Goal: Task Accomplishment & Management: Use online tool/utility

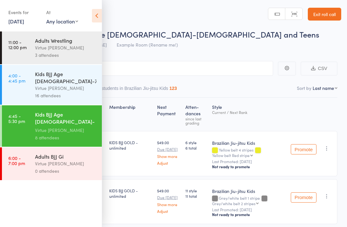
click at [24, 24] on link "[DATE]" at bounding box center [16, 21] width 16 height 7
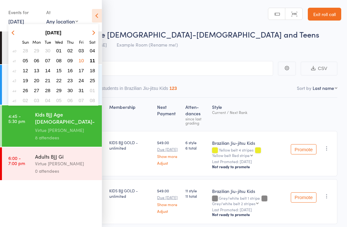
click at [98, 16] on icon at bounding box center [97, 15] width 10 height 13
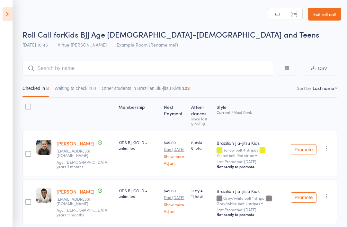
click at [11, 16] on icon at bounding box center [8, 13] width 10 height 13
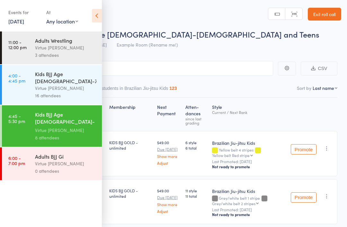
click at [23, 23] on link "[DATE]" at bounding box center [16, 21] width 16 height 7
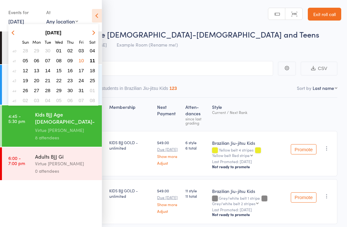
click at [90, 60] on span "11" at bounding box center [92, 60] width 5 height 5
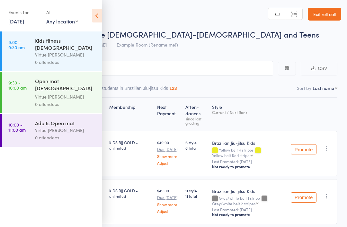
click at [50, 51] on div "Virtue [PERSON_NAME]" at bounding box center [65, 54] width 61 height 7
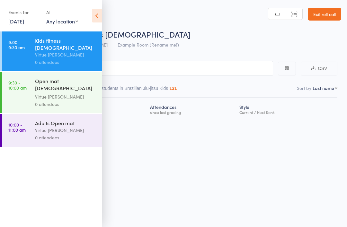
click at [96, 18] on icon at bounding box center [97, 15] width 10 height 13
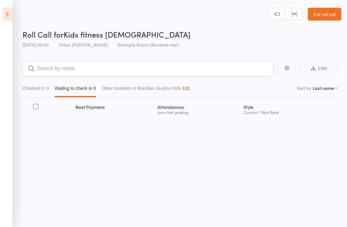
click at [69, 67] on input "search" at bounding box center [147, 68] width 251 height 15
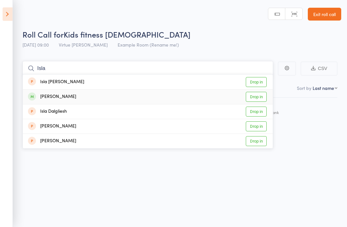
type input "Isla"
click at [48, 97] on div "[PERSON_NAME]" at bounding box center [52, 96] width 48 height 7
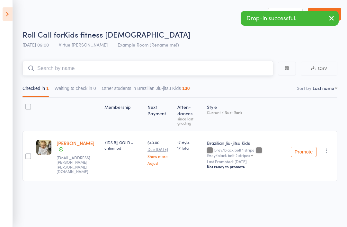
click at [52, 75] on input "search" at bounding box center [147, 68] width 251 height 15
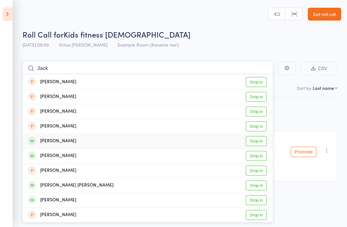
type input "Jack"
click at [50, 139] on div "[PERSON_NAME]" at bounding box center [52, 141] width 48 height 7
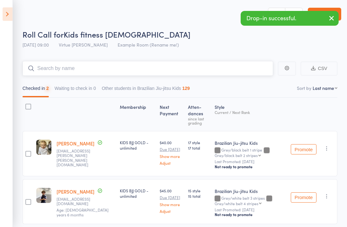
click at [54, 72] on input "search" at bounding box center [147, 68] width 251 height 15
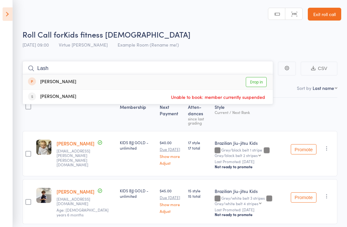
click at [56, 69] on input "Lash" at bounding box center [147, 68] width 251 height 15
type input "L"
click at [58, 71] on input "Kash" at bounding box center [147, 68] width 251 height 15
type input "K"
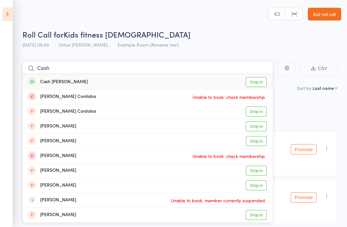
type input "Cash"
click at [38, 82] on div "Cash [PERSON_NAME]" at bounding box center [58, 81] width 60 height 7
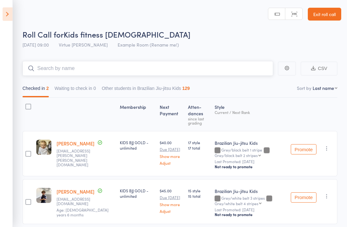
click at [49, 73] on input "search" at bounding box center [147, 68] width 251 height 15
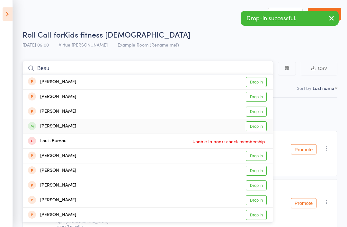
type input "Beau"
click at [51, 125] on div "[PERSON_NAME]" at bounding box center [52, 126] width 48 height 7
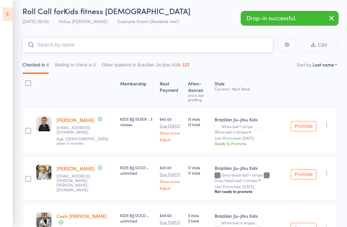
scroll to position [20, 0]
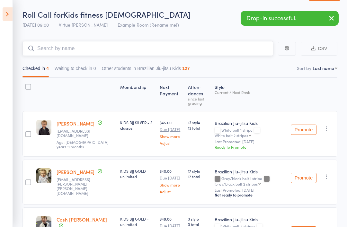
click at [53, 49] on input "search" at bounding box center [147, 48] width 251 height 15
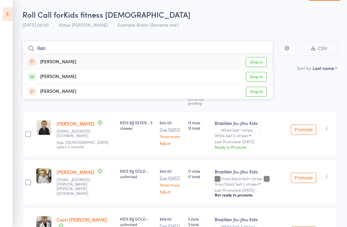
type input "Ilan"
click at [52, 77] on div "[PERSON_NAME]" at bounding box center [52, 76] width 48 height 7
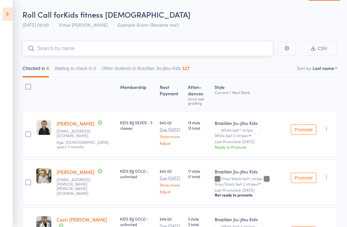
click at [52, 53] on input "search" at bounding box center [147, 48] width 251 height 15
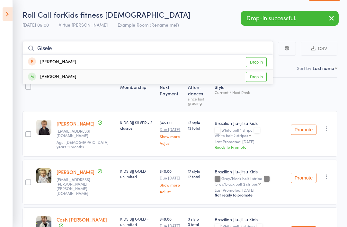
type input "Gisele"
click at [47, 79] on div "[PERSON_NAME]" at bounding box center [52, 76] width 48 height 7
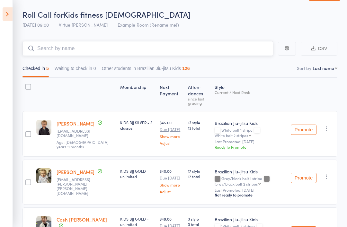
click at [49, 45] on input "search" at bounding box center [147, 48] width 251 height 15
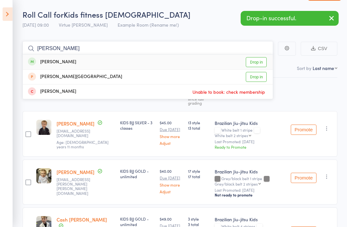
type input "[PERSON_NAME]"
click at [50, 64] on div "[PERSON_NAME]" at bounding box center [52, 61] width 48 height 7
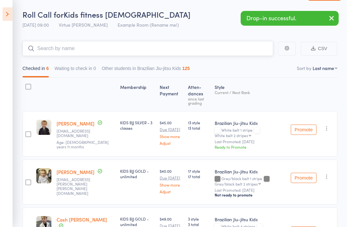
click at [47, 52] on input "search" at bounding box center [147, 48] width 251 height 15
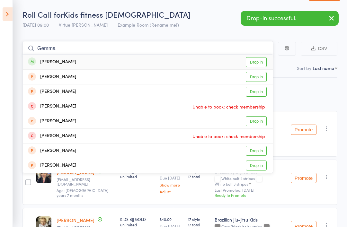
type input "Gemma"
click at [50, 63] on div "[PERSON_NAME]" at bounding box center [52, 61] width 48 height 7
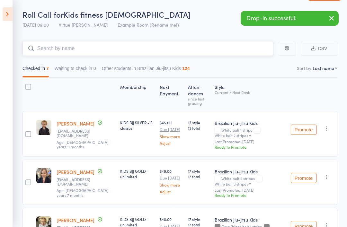
click at [48, 49] on input "search" at bounding box center [147, 48] width 251 height 15
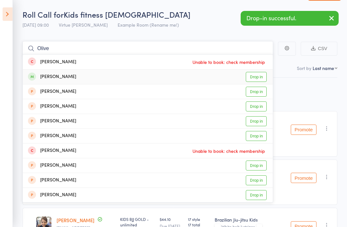
type input "Olive"
click at [45, 76] on div "[PERSON_NAME]" at bounding box center [52, 76] width 48 height 7
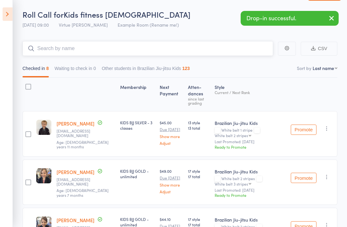
click at [55, 52] on input "search" at bounding box center [147, 48] width 251 height 15
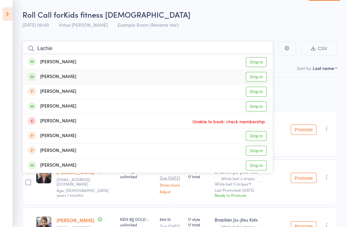
type input "Lachie"
click at [49, 75] on div "[PERSON_NAME]" at bounding box center [52, 76] width 48 height 7
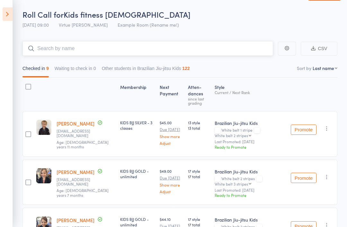
click at [53, 46] on input "search" at bounding box center [147, 48] width 251 height 15
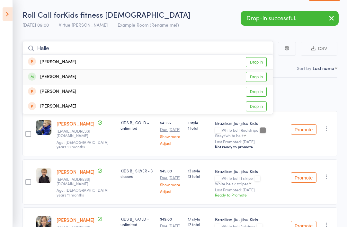
type input "Halle"
click at [45, 72] on div "[PERSON_NAME] Drop in" at bounding box center [148, 77] width 250 height 14
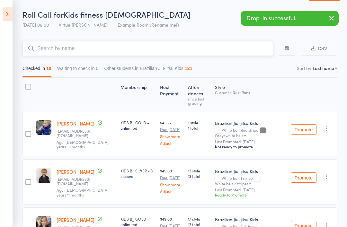
click at [48, 50] on input "search" at bounding box center [147, 48] width 251 height 15
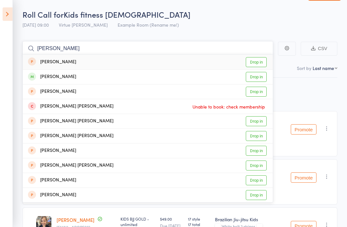
type input "[PERSON_NAME]"
click at [49, 81] on div "[PERSON_NAME] Drop in" at bounding box center [148, 77] width 250 height 14
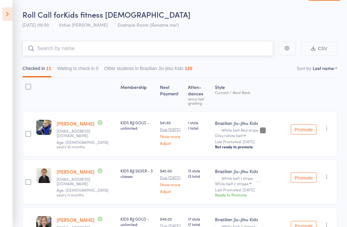
click at [48, 49] on input "search" at bounding box center [147, 48] width 251 height 15
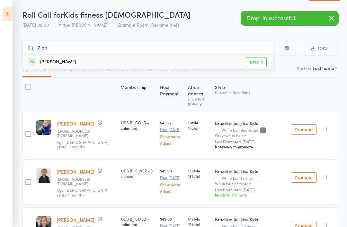
type input "Zion"
click at [46, 61] on div "[PERSON_NAME]" at bounding box center [52, 61] width 48 height 7
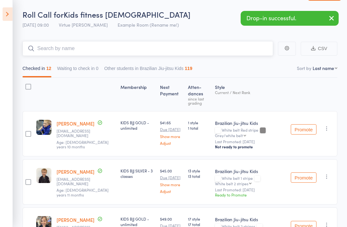
click at [44, 49] on input "search" at bounding box center [147, 48] width 251 height 15
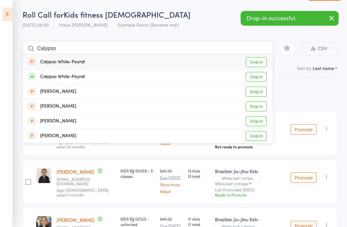
type input "Calypso"
click at [55, 78] on div "Calypso White-Peyrat" at bounding box center [56, 76] width 57 height 7
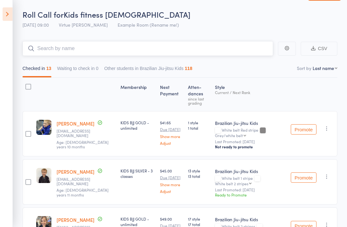
click at [58, 53] on input "search" at bounding box center [147, 48] width 251 height 15
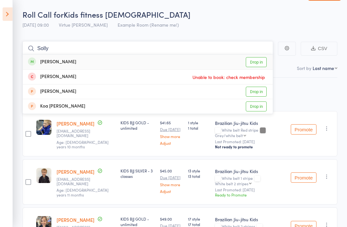
type input "Solly"
click at [66, 61] on div "[PERSON_NAME] Drop in" at bounding box center [148, 62] width 250 height 15
